Goal: Transaction & Acquisition: Purchase product/service

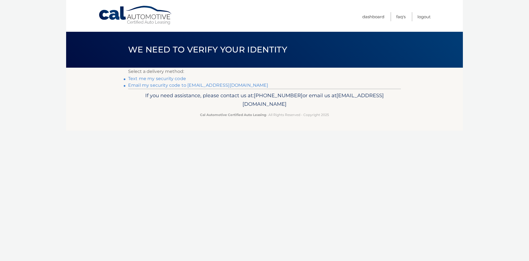
click at [157, 79] on link "Text me my security code" at bounding box center [157, 78] width 58 height 5
click at [168, 84] on link "Email my security code to c********@lalrr.com" at bounding box center [198, 84] width 140 height 5
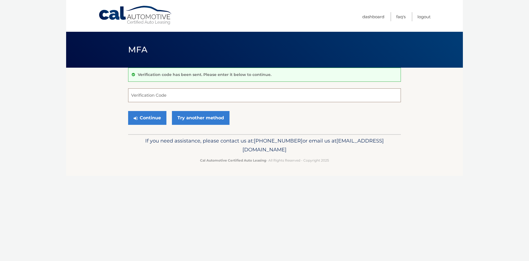
click at [326, 94] on input "Verification Code" at bounding box center [264, 95] width 273 height 14
drag, startPoint x: 230, startPoint y: 93, endPoint x: 302, endPoint y: 107, distance: 72.9
click at [230, 93] on input "Verification Code" at bounding box center [264, 95] width 273 height 14
type input "170129"
click at [154, 115] on button "Continue" at bounding box center [147, 118] width 38 height 14
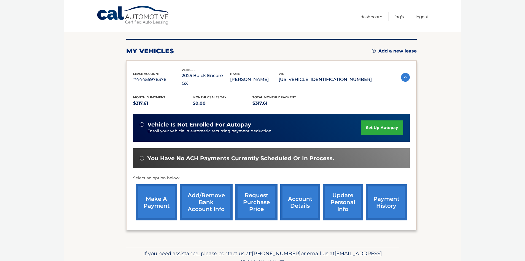
scroll to position [55, 0]
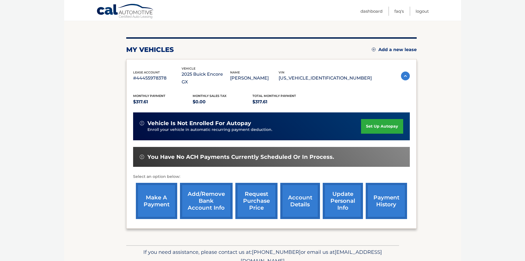
click at [405, 71] on img at bounding box center [405, 75] width 9 height 9
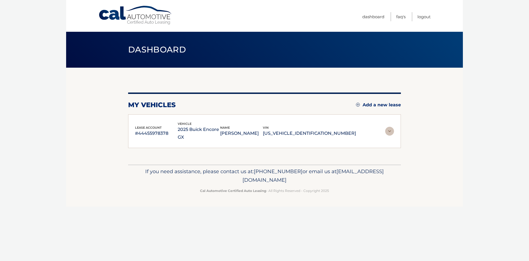
click at [390, 128] on img at bounding box center [390, 131] width 9 height 9
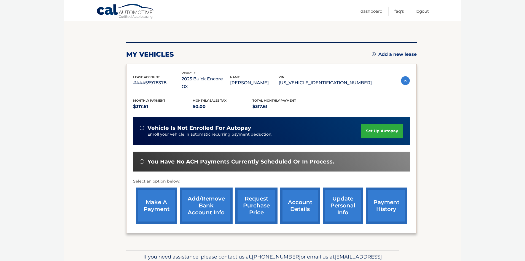
scroll to position [55, 0]
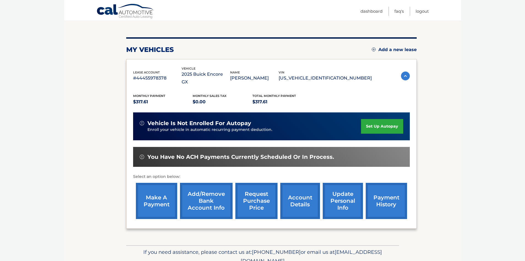
click at [294, 189] on link "account details" at bounding box center [300, 201] width 40 height 36
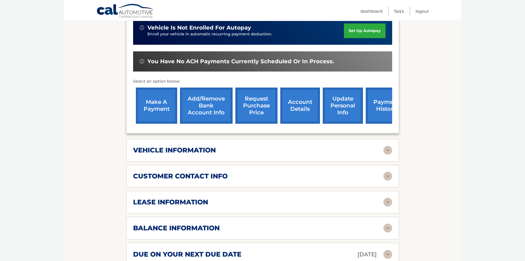
scroll to position [121, 0]
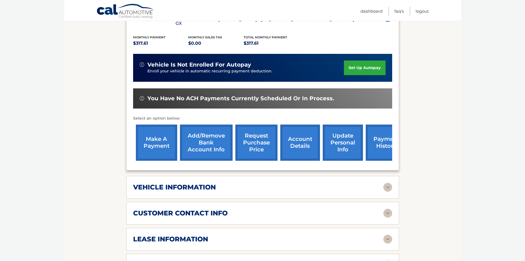
click at [149, 144] on link "make a payment" at bounding box center [156, 142] width 41 height 36
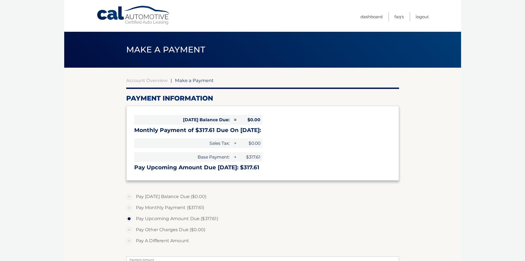
select select "NjU5ZGEzN2YtMzYyYi00MTMwLWI2NGYtZDEwNDNhYmNlMzc5"
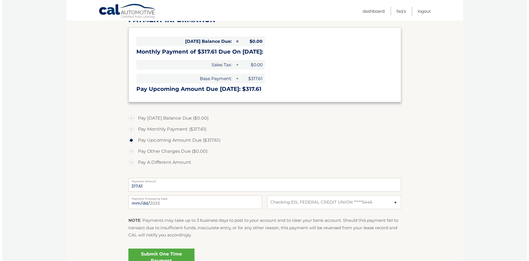
scroll to position [133, 0]
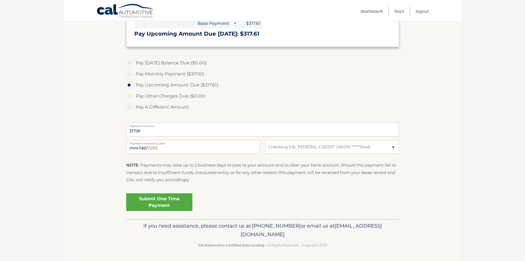
click at [129, 75] on label "Pay Monthly Payment ($317.61)" at bounding box center [262, 73] width 273 height 11
click at [129, 75] on input "Pay Monthly Payment ($317.61)" at bounding box center [132, 72] width 6 height 9
radio input "true"
click at [145, 205] on link "Submit One Time Payment" at bounding box center [159, 202] width 66 height 18
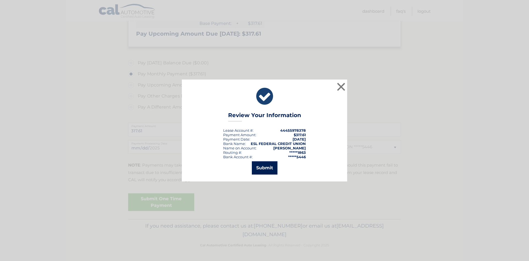
click at [259, 169] on button "Submit" at bounding box center [265, 167] width 26 height 13
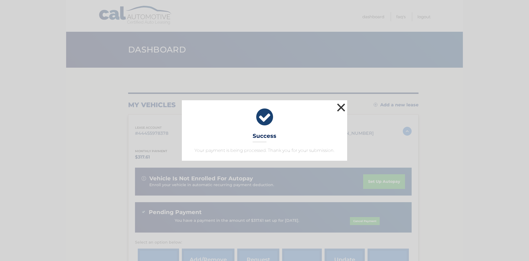
click at [345, 106] on button "×" at bounding box center [341, 107] width 11 height 11
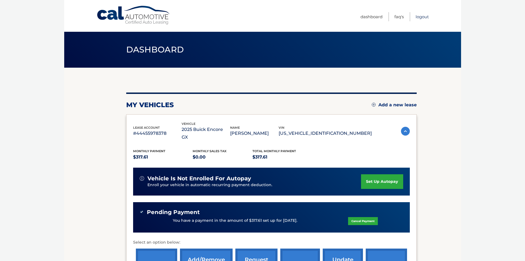
click at [422, 18] on link "Logout" at bounding box center [422, 16] width 13 height 9
